Goal: Navigation & Orientation: Find specific page/section

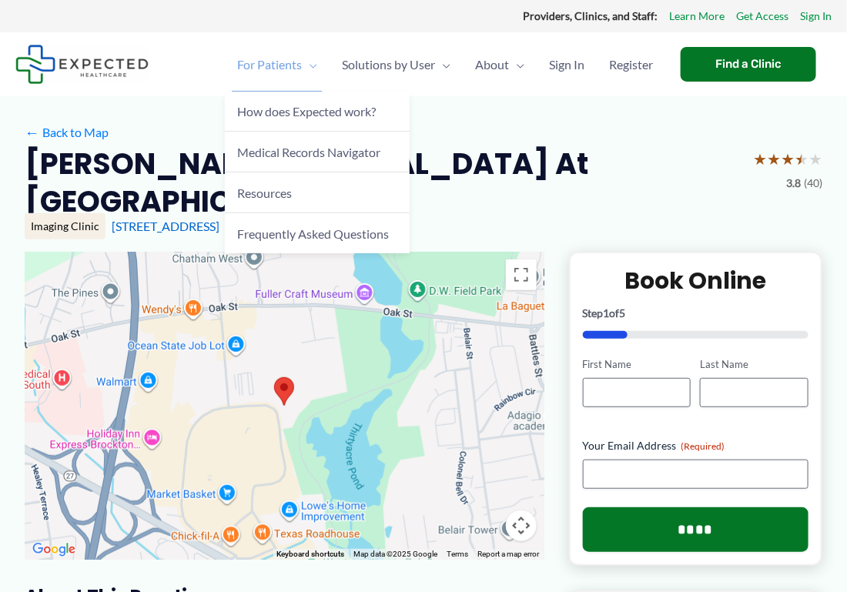
click at [267, 63] on span "For Patients" at bounding box center [269, 65] width 65 height 54
